Goal: Information Seeking & Learning: Learn about a topic

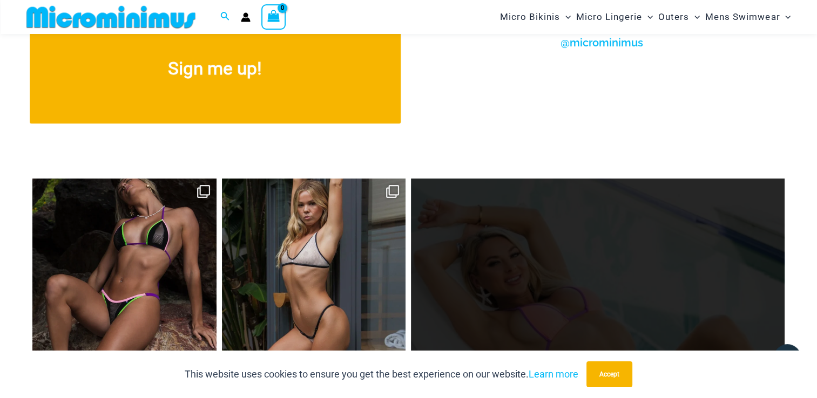
scroll to position [4309, 0]
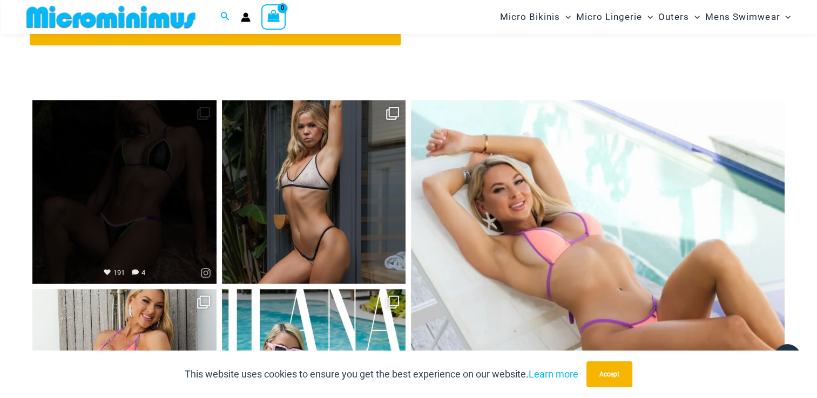
click at [97, 215] on link "Open" at bounding box center [124, 192] width 184 height 184
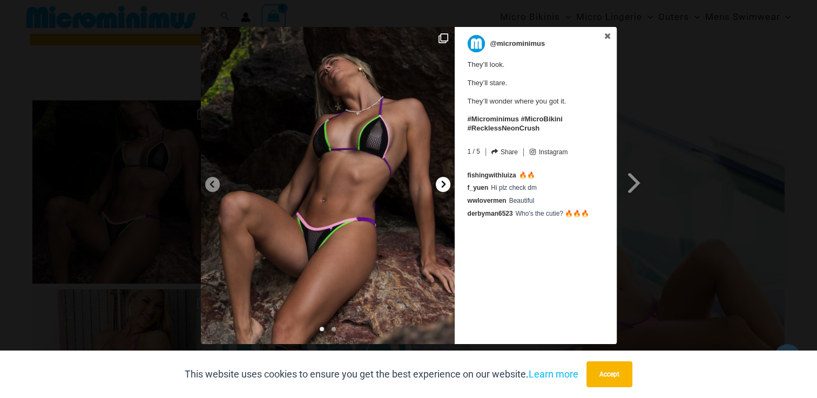
click at [439, 185] on icon at bounding box center [443, 184] width 8 height 8
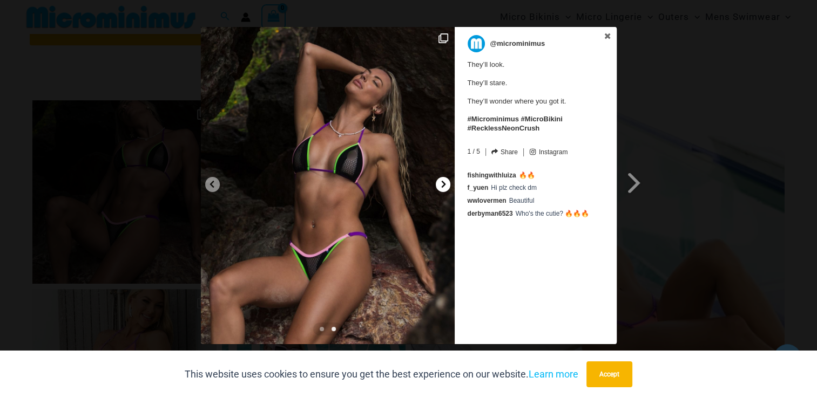
click at [439, 185] on icon at bounding box center [443, 184] width 8 height 8
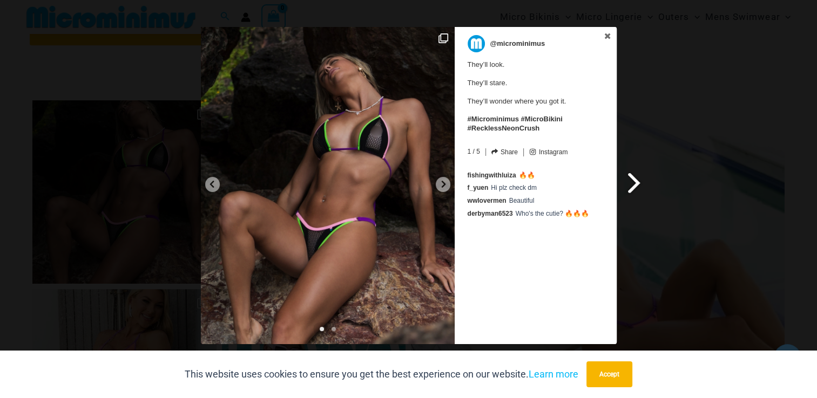
click at [628, 185] on span at bounding box center [634, 183] width 18 height 24
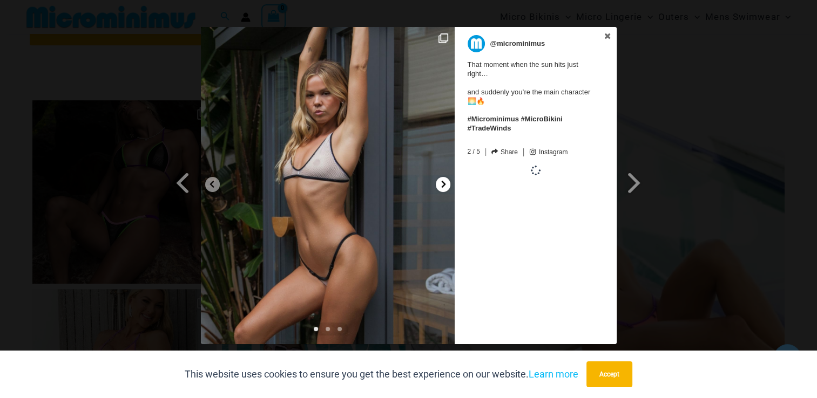
click at [440, 182] on icon at bounding box center [443, 184] width 8 height 8
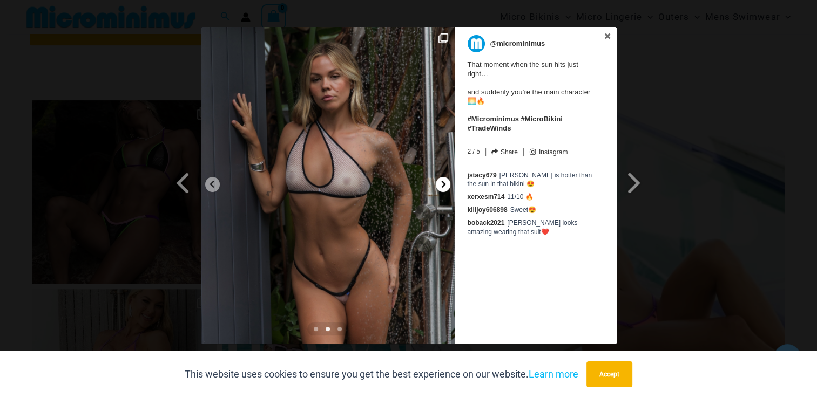
click at [440, 182] on icon at bounding box center [443, 184] width 8 height 8
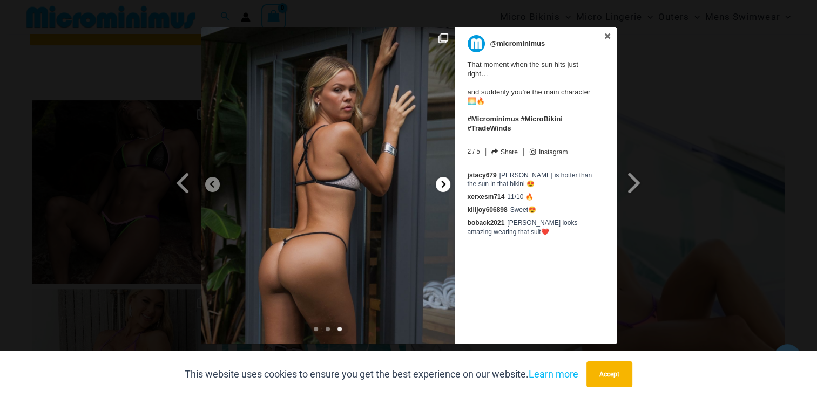
click at [440, 182] on icon at bounding box center [443, 184] width 8 height 8
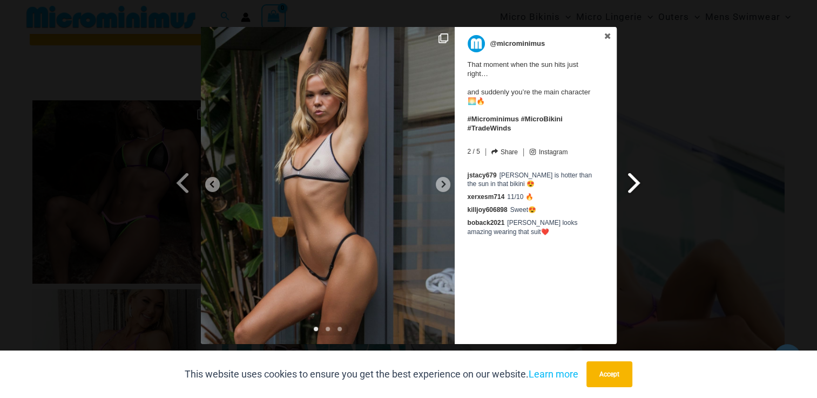
click at [633, 181] on span at bounding box center [634, 183] width 18 height 24
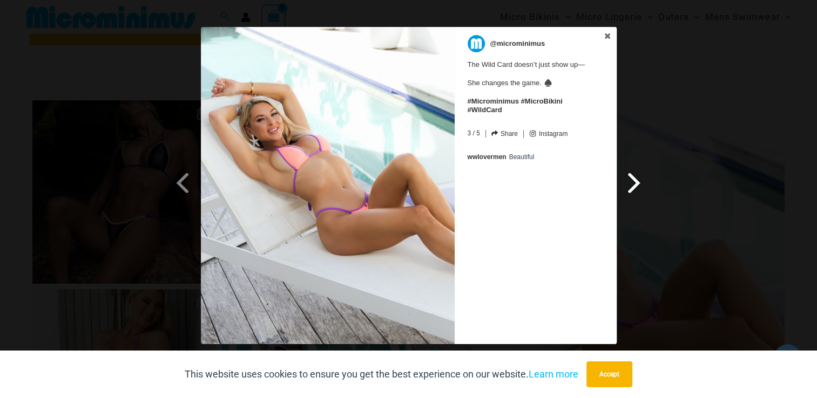
click at [630, 186] on span at bounding box center [634, 183] width 18 height 24
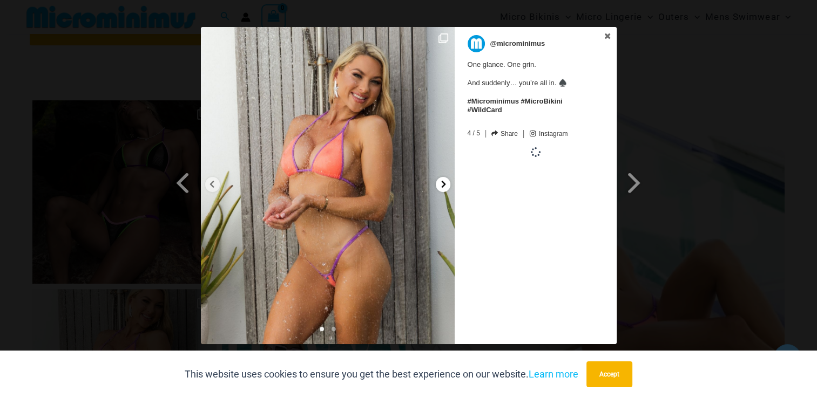
click at [444, 187] on icon at bounding box center [443, 184] width 8 height 8
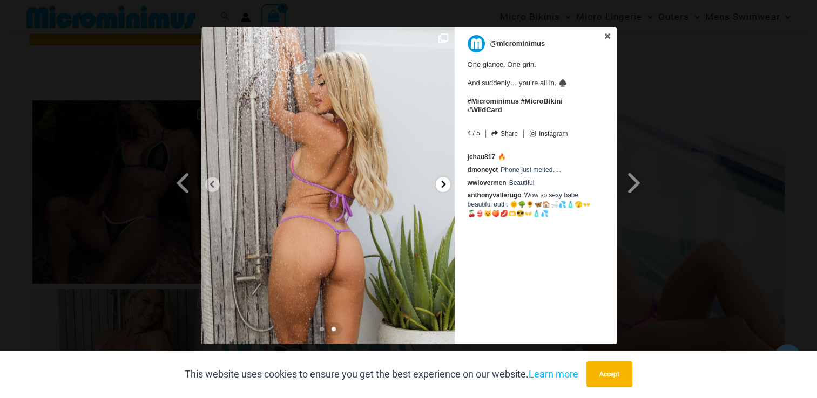
click at [444, 187] on icon at bounding box center [443, 184] width 8 height 8
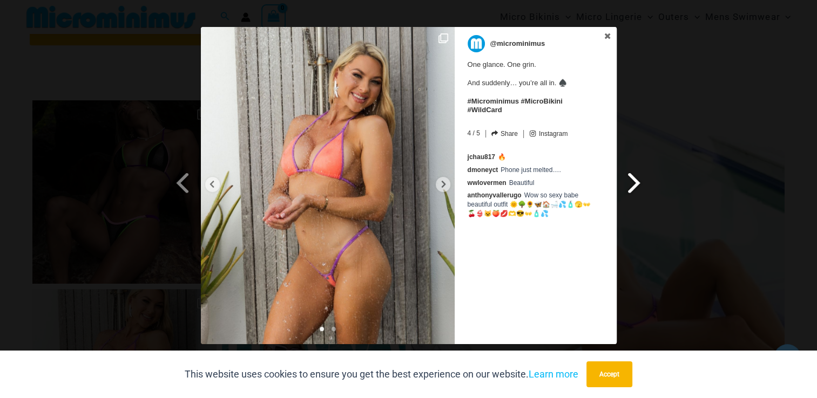
click at [629, 182] on span at bounding box center [634, 183] width 18 height 24
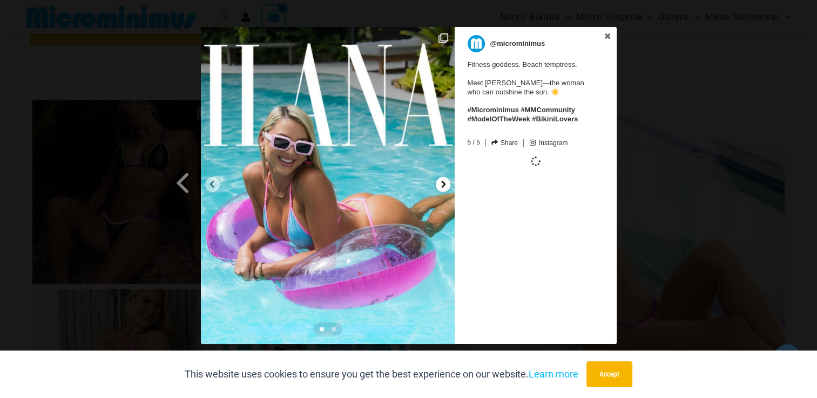
click at [437, 183] on div at bounding box center [443, 184] width 15 height 15
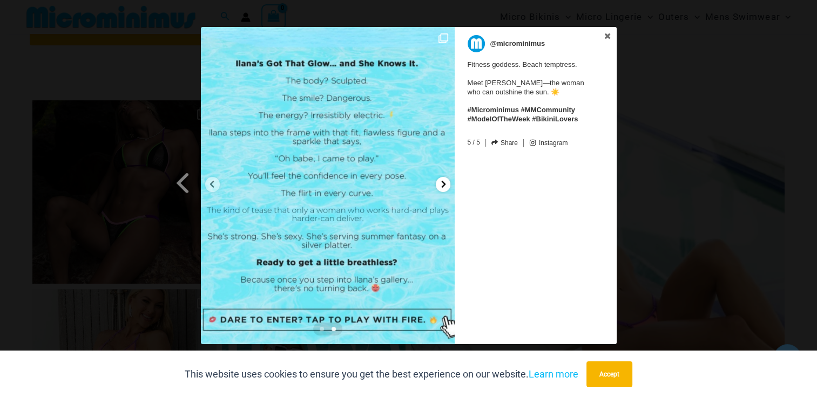
click at [437, 183] on div at bounding box center [443, 184] width 15 height 15
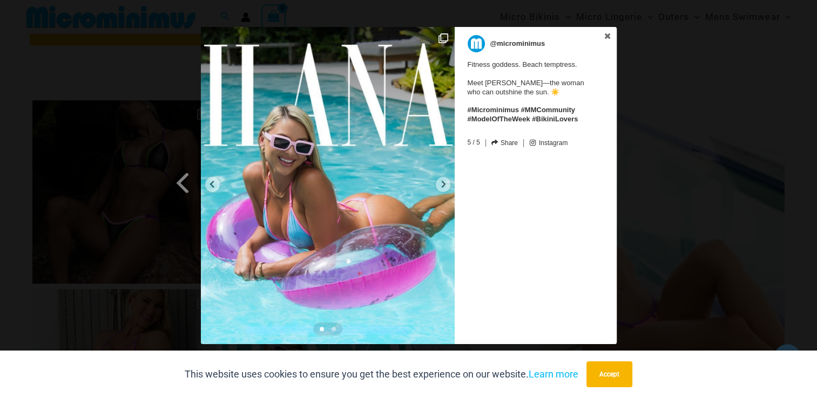
click at [655, 193] on div "Previous Slide Next Slide @microminimus Fitness goddess. Beach temptress. Meet …" at bounding box center [408, 187] width 817 height 320
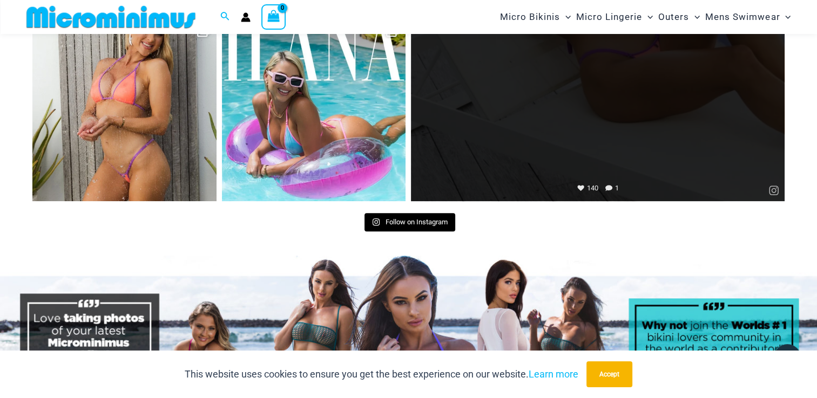
scroll to position [4633, 0]
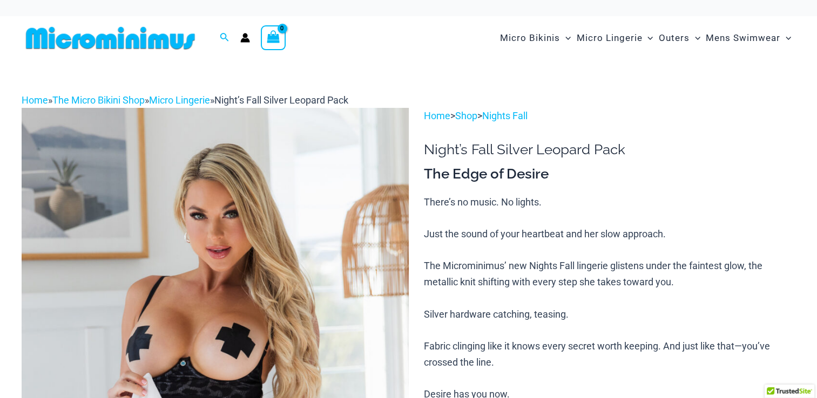
click at [269, 260] on img at bounding box center [215, 398] width 387 height 580
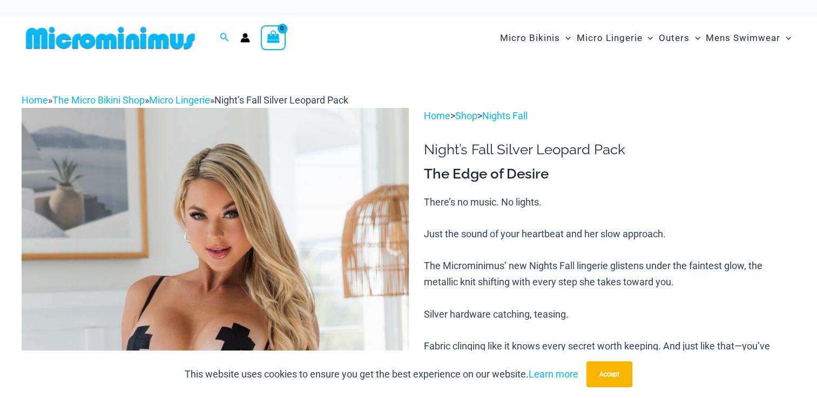
click at [274, 252] on img at bounding box center [215, 398] width 387 height 580
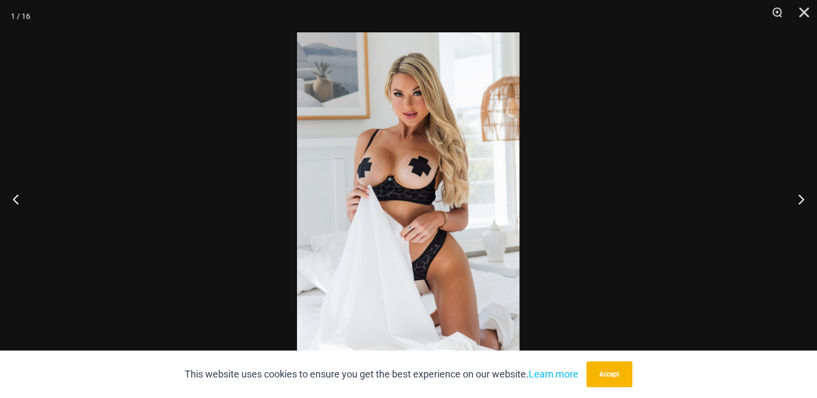
click at [461, 232] on img at bounding box center [408, 199] width 222 height 334
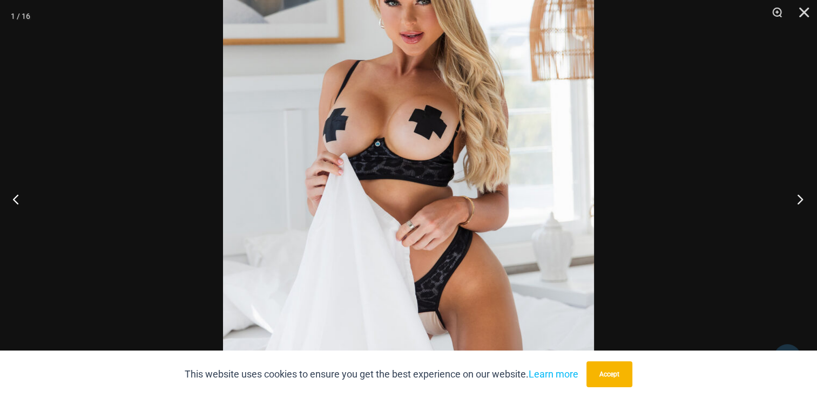
click at [792, 202] on button "Next" at bounding box center [796, 199] width 40 height 54
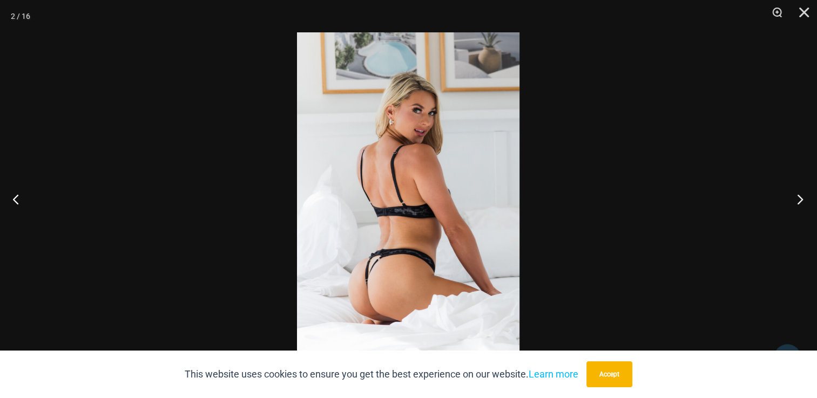
click at [792, 202] on button "Next" at bounding box center [796, 199] width 40 height 54
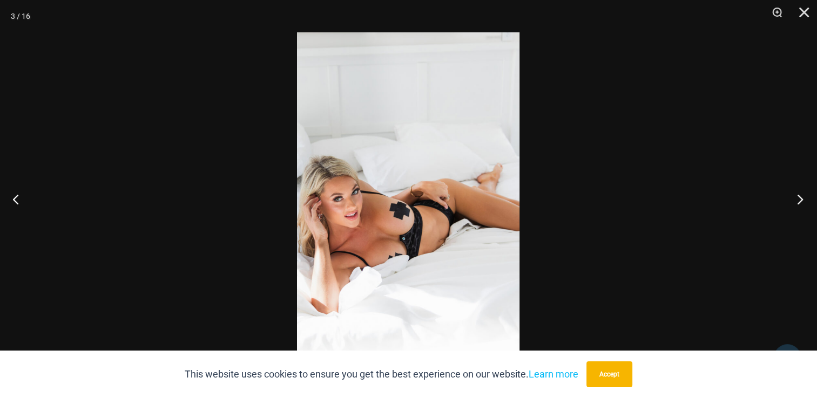
click at [792, 202] on button "Next" at bounding box center [796, 199] width 40 height 54
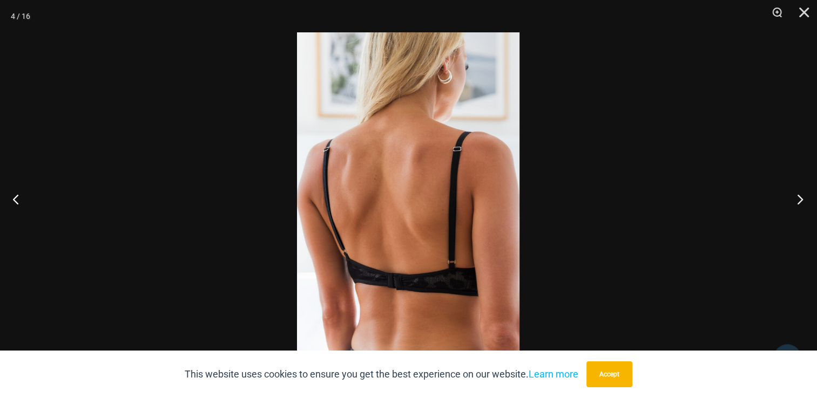
click at [792, 202] on button "Next" at bounding box center [796, 199] width 40 height 54
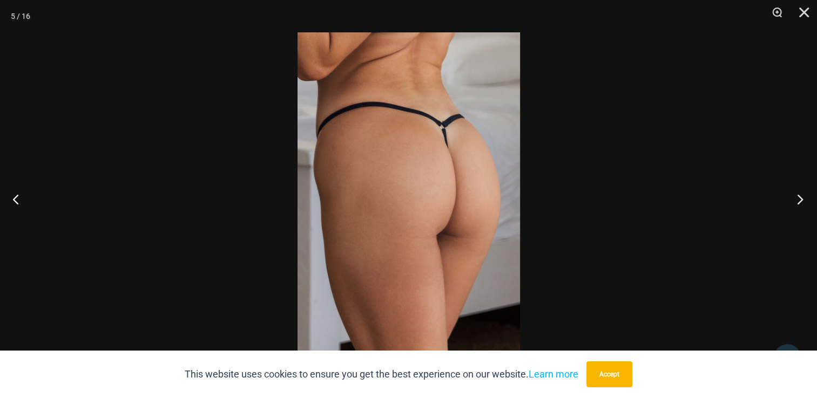
click at [792, 202] on button "Next" at bounding box center [796, 199] width 40 height 54
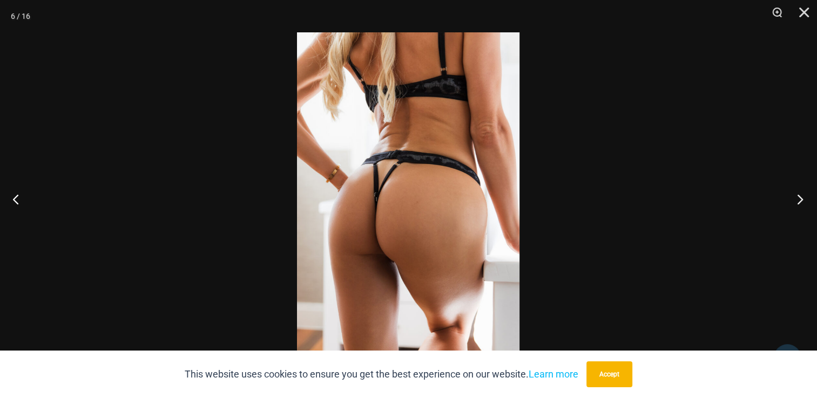
click at [792, 202] on button "Next" at bounding box center [796, 199] width 40 height 54
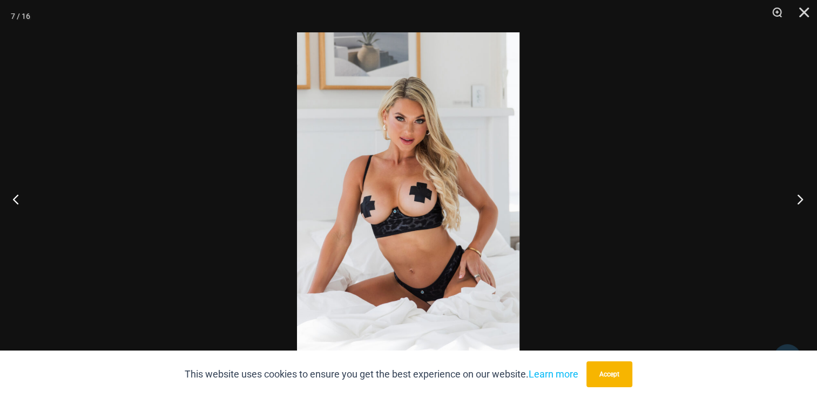
click at [792, 202] on button "Next" at bounding box center [796, 199] width 40 height 54
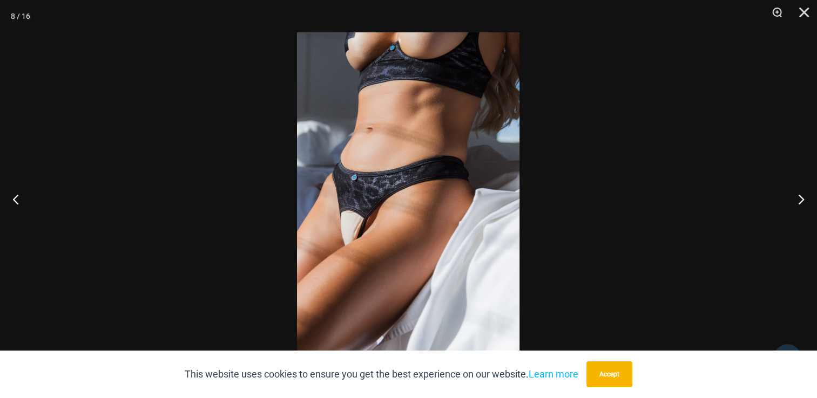
click at [420, 212] on img at bounding box center [408, 199] width 222 height 334
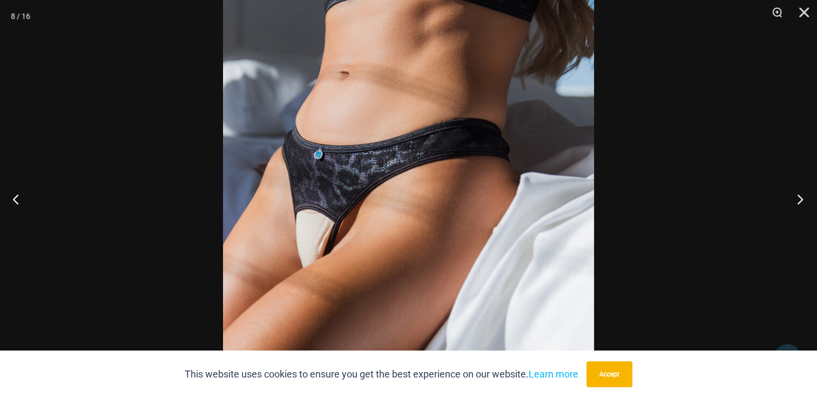
click at [793, 204] on button "Next" at bounding box center [796, 199] width 40 height 54
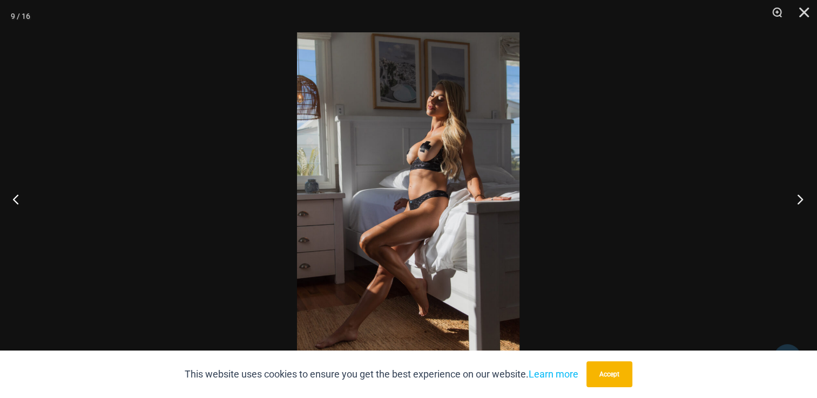
click at [793, 203] on button "Next" at bounding box center [796, 199] width 40 height 54
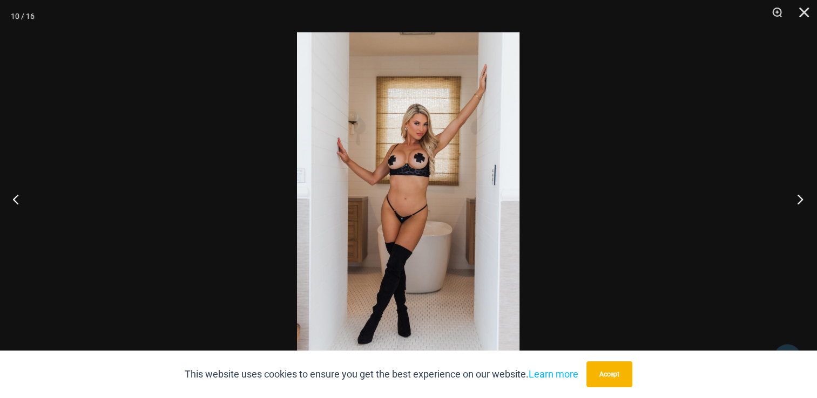
click at [793, 203] on button "Next" at bounding box center [796, 199] width 40 height 54
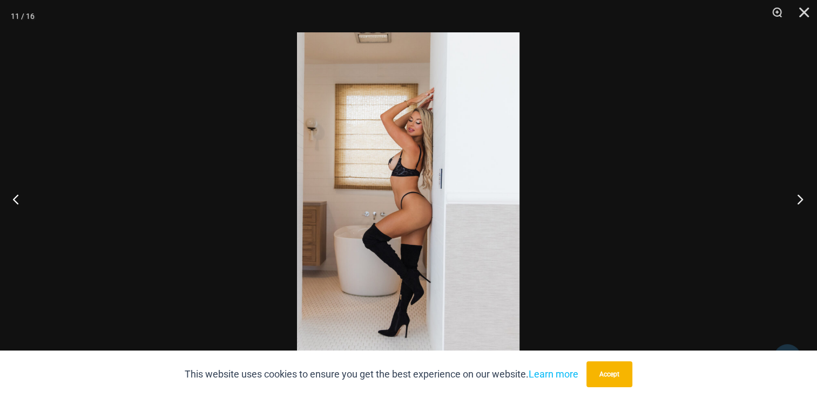
click at [793, 203] on button "Next" at bounding box center [796, 199] width 40 height 54
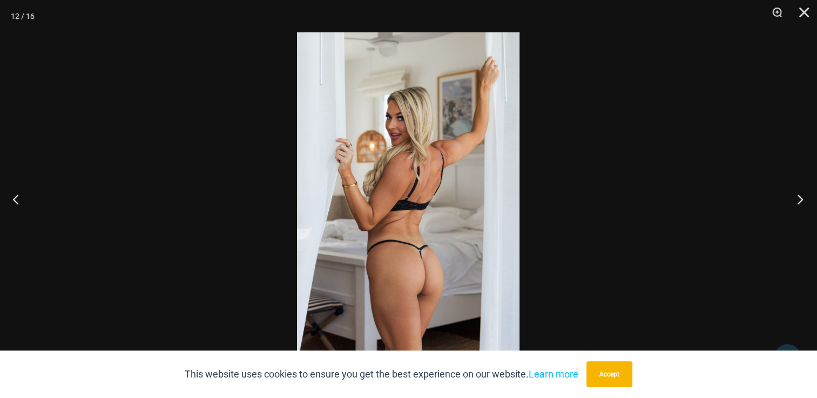
click at [793, 203] on button "Next" at bounding box center [796, 199] width 40 height 54
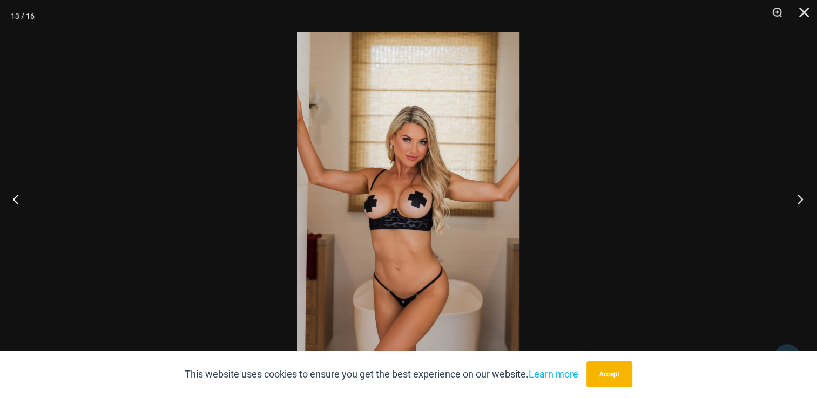
click at [793, 203] on button "Next" at bounding box center [796, 199] width 40 height 54
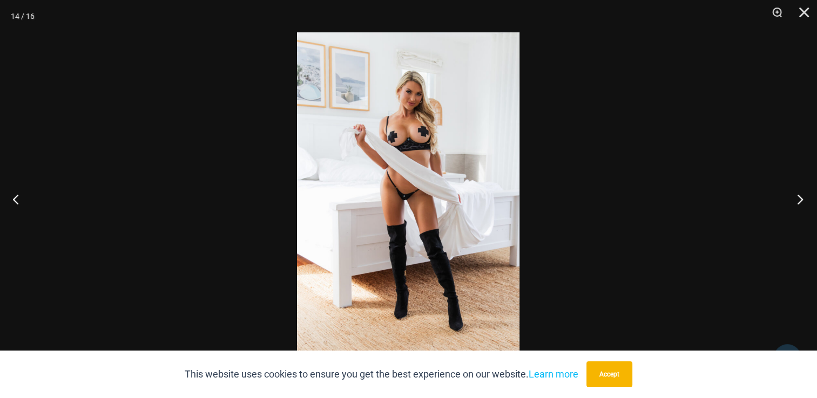
click at [793, 203] on button "Next" at bounding box center [796, 199] width 40 height 54
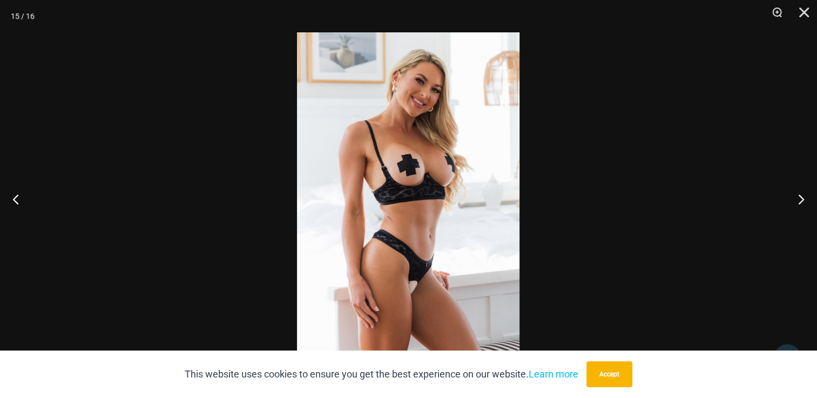
click at [404, 269] on img at bounding box center [408, 199] width 222 height 334
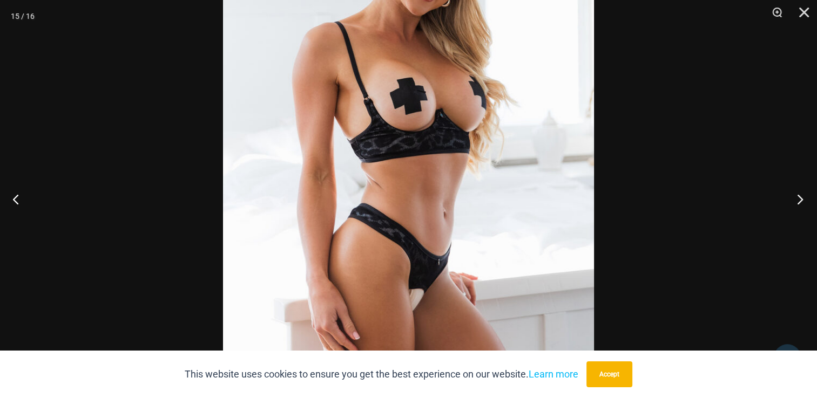
click at [791, 202] on button "Next" at bounding box center [796, 199] width 40 height 54
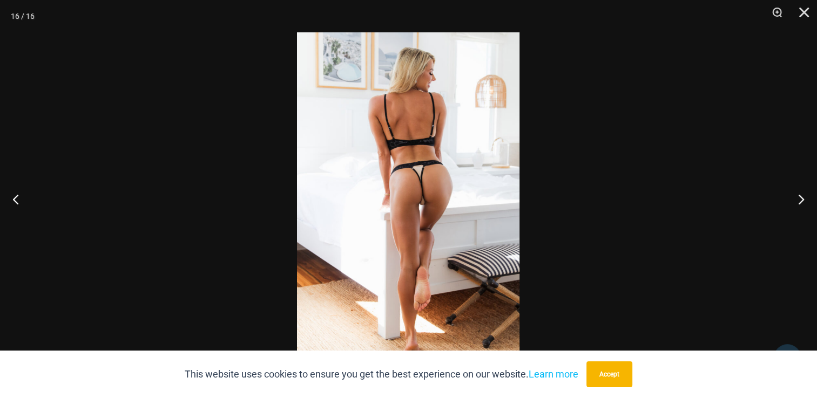
click at [482, 200] on img at bounding box center [408, 199] width 222 height 334
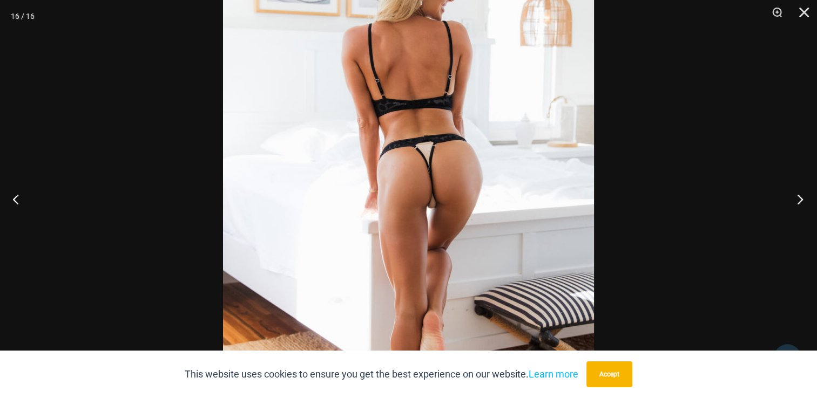
click at [800, 205] on button "Next" at bounding box center [796, 199] width 40 height 54
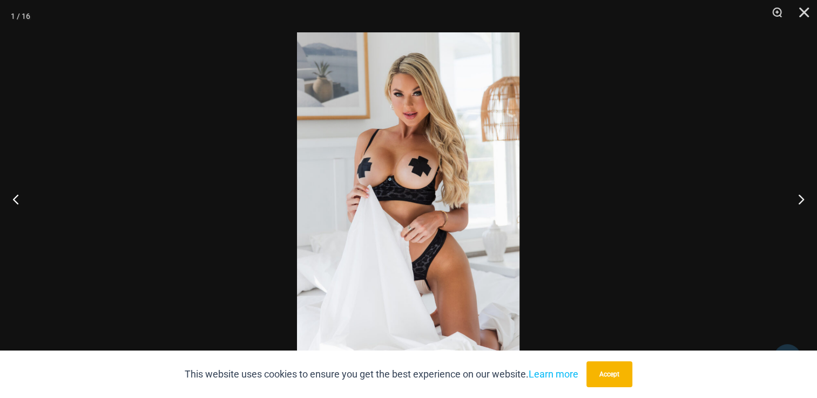
click at [728, 153] on div at bounding box center [408, 199] width 817 height 398
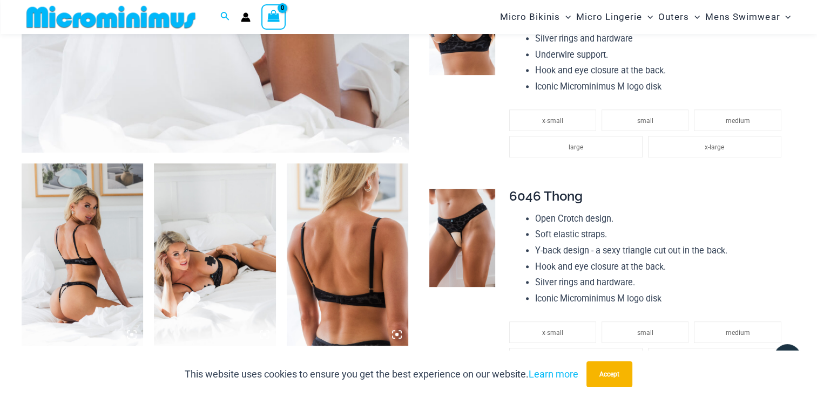
scroll to position [531, 0]
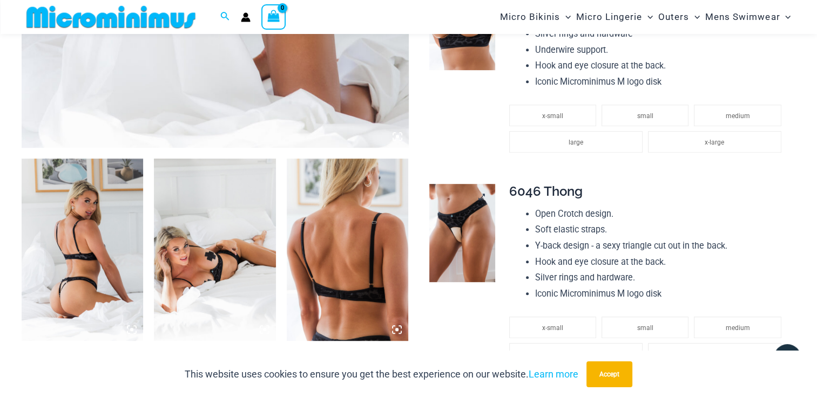
click at [471, 239] on img at bounding box center [461, 233] width 65 height 98
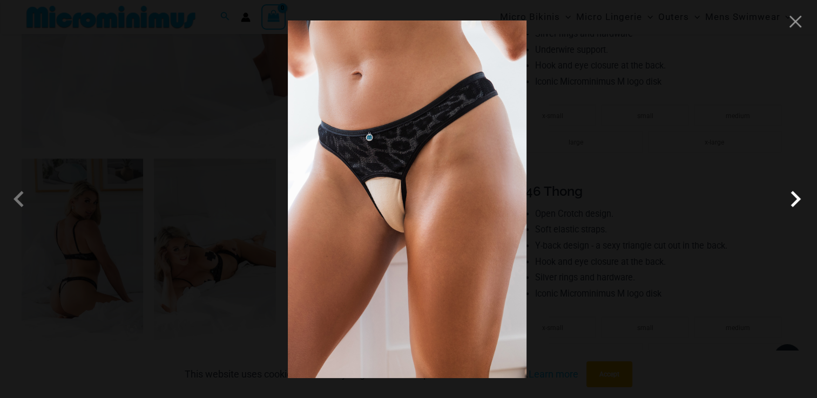
click at [795, 203] on span at bounding box center [795, 199] width 32 height 32
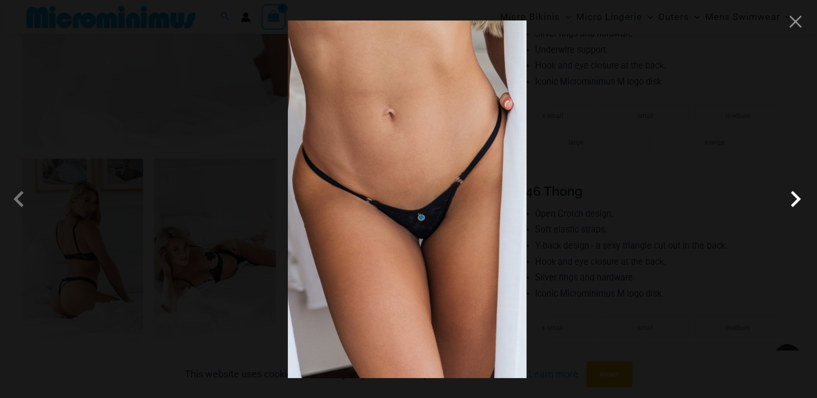
click at [795, 203] on span at bounding box center [795, 199] width 32 height 32
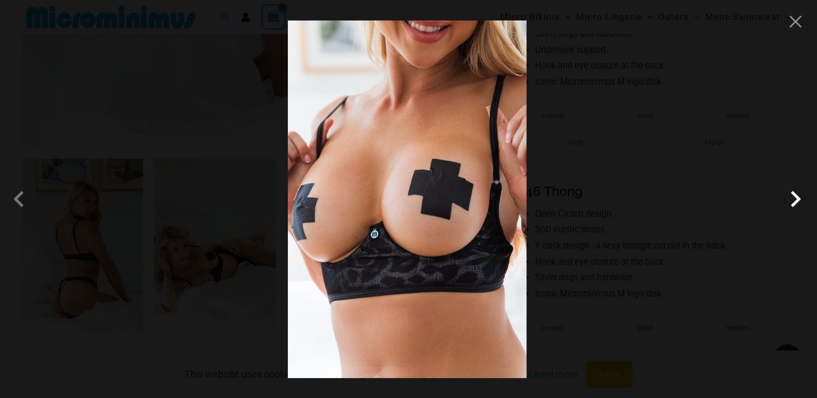
click at [795, 203] on span at bounding box center [795, 199] width 32 height 32
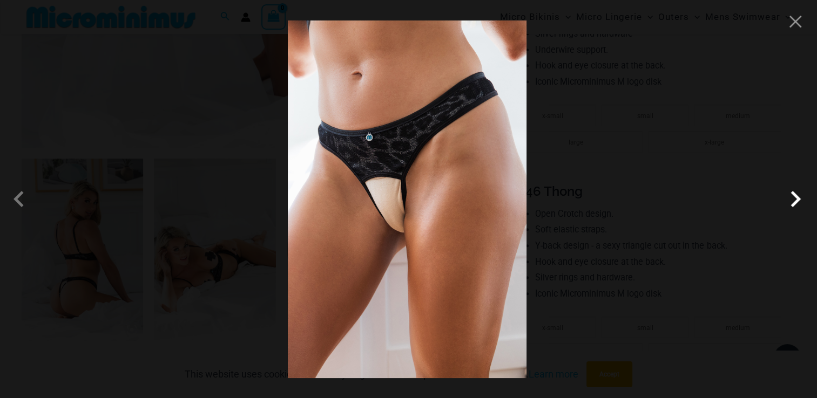
click at [795, 203] on span at bounding box center [795, 199] width 32 height 32
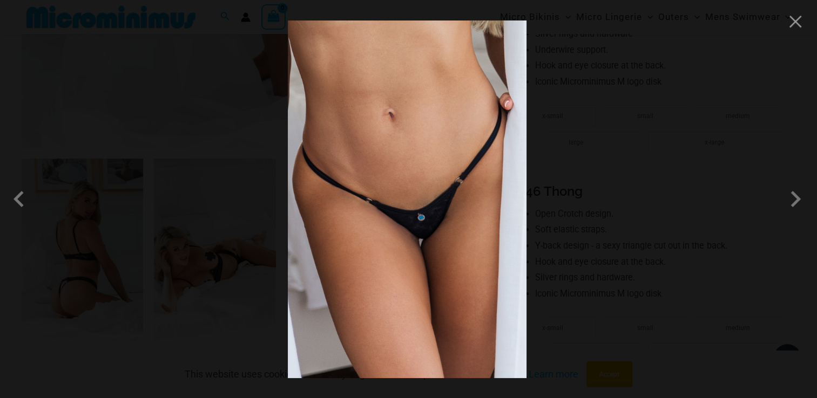
click at [726, 160] on div at bounding box center [408, 199] width 817 height 398
